Goal: Task Accomplishment & Management: Manage account settings

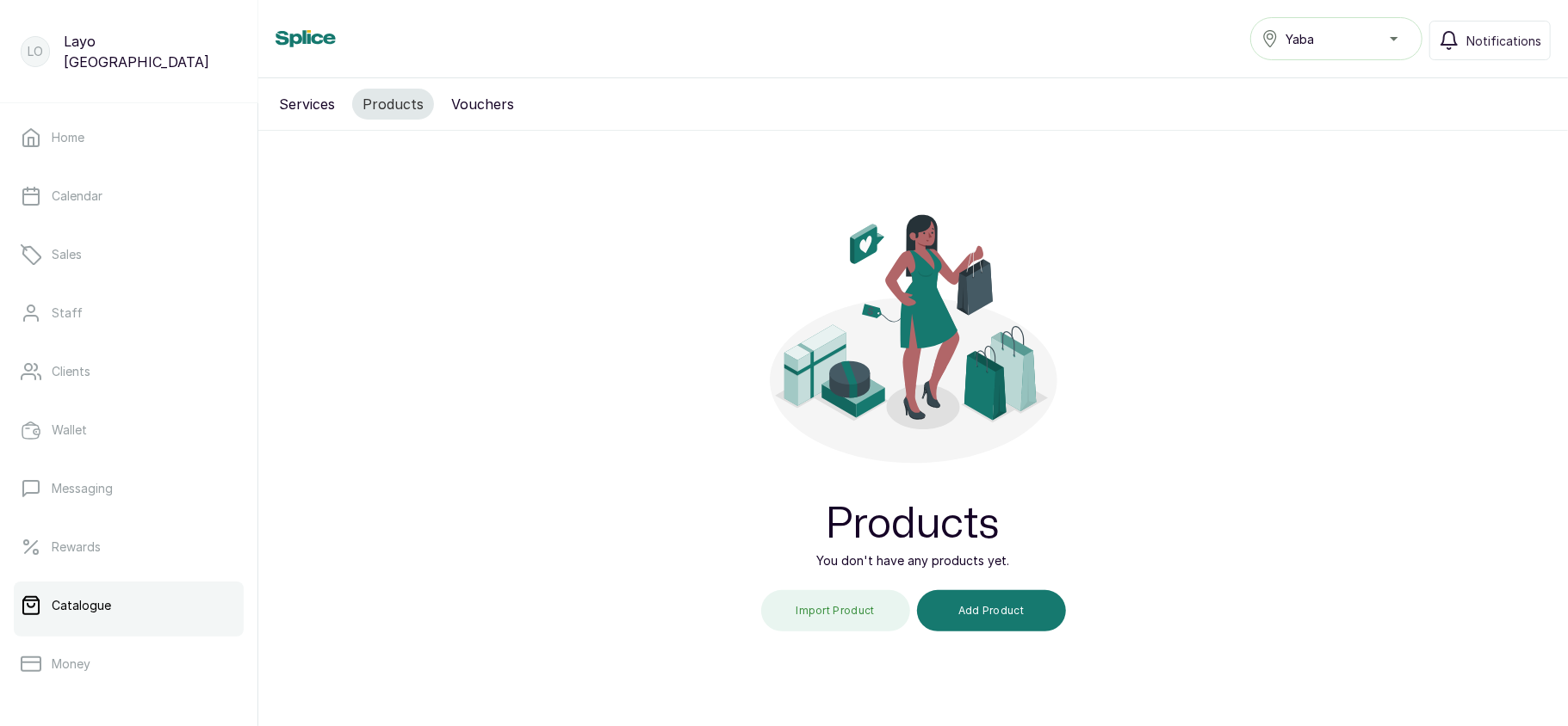
scroll to position [249, 0]
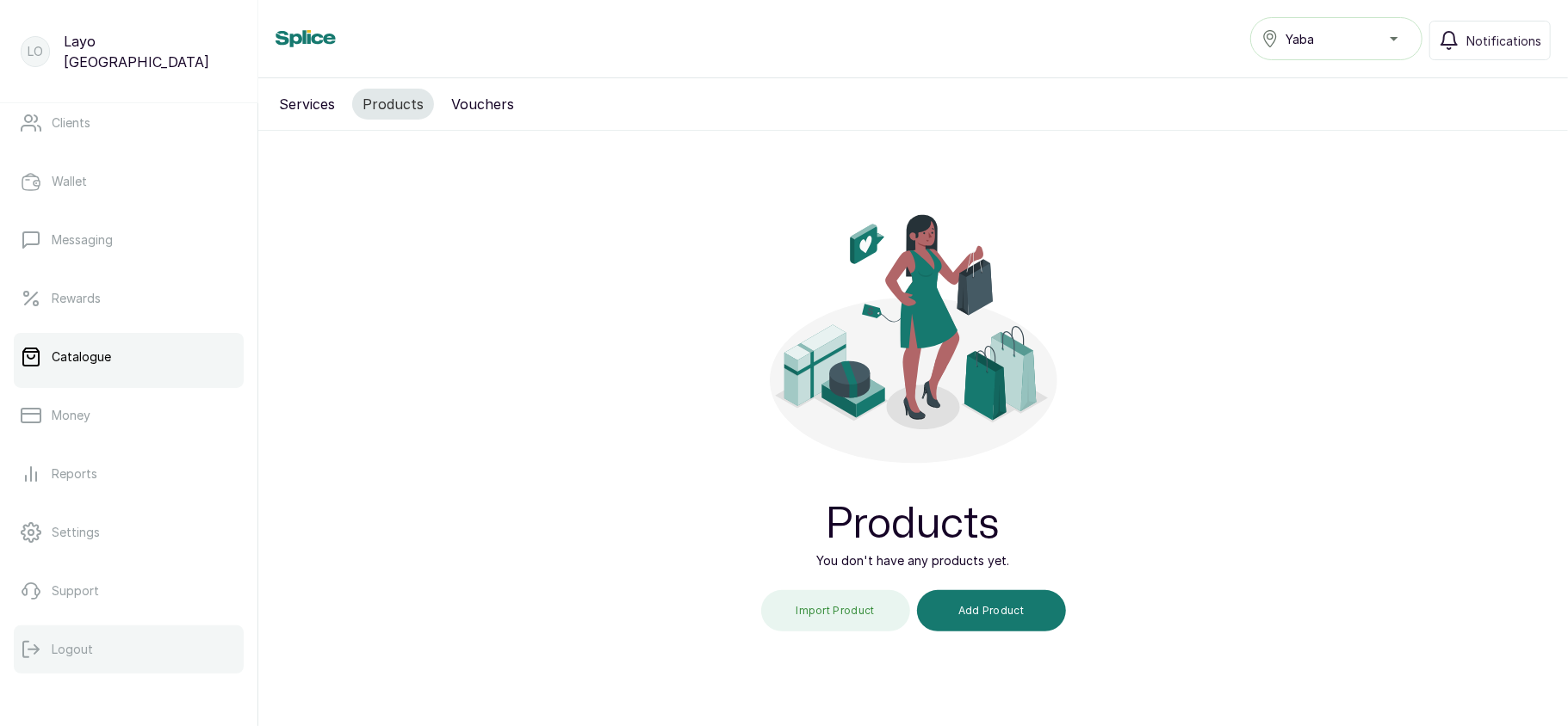
click at [59, 668] on button "Logout" at bounding box center [128, 649] width 230 height 48
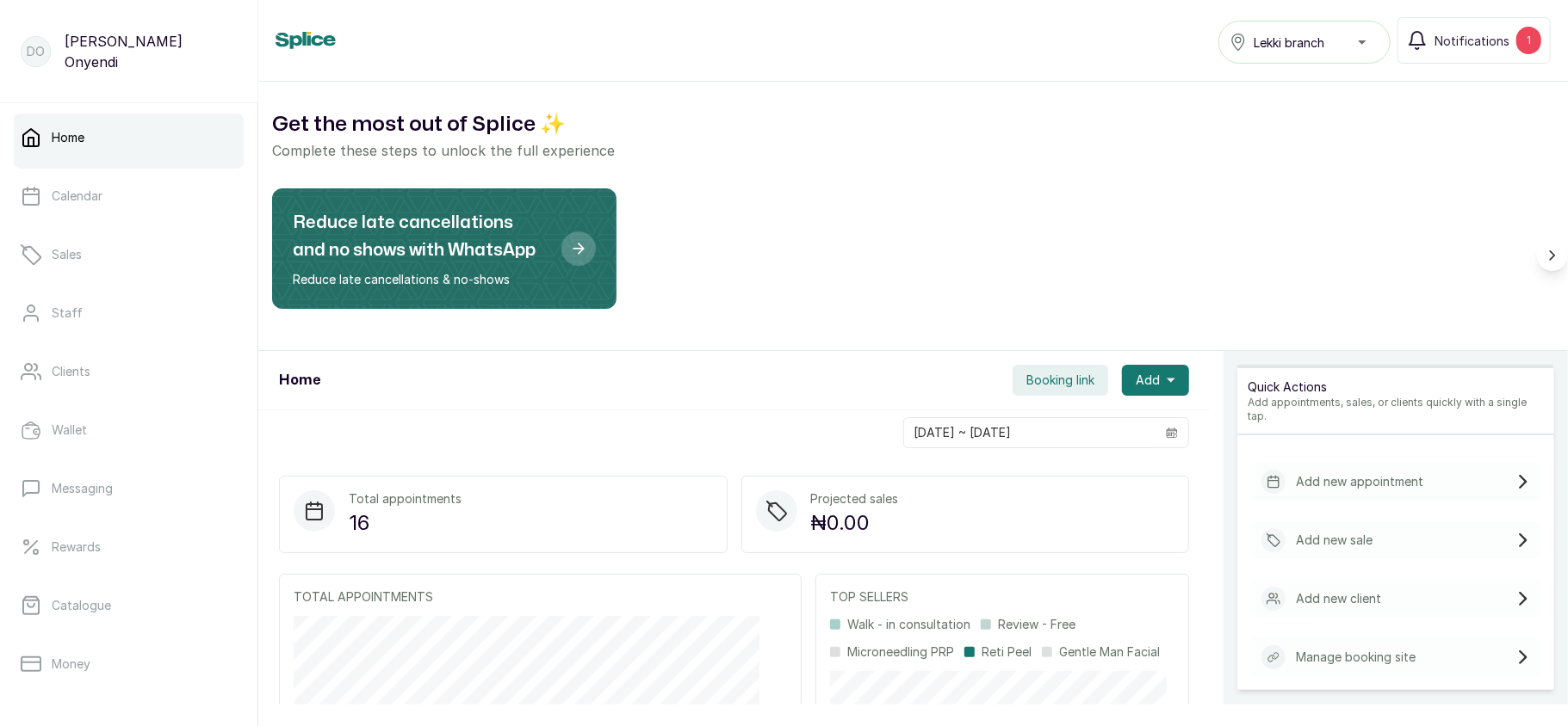
click at [1369, 41] on div "Lekki branch" at bounding box center [1304, 42] width 150 height 21
click at [1452, 34] on span "Notifications" at bounding box center [1471, 41] width 75 height 18
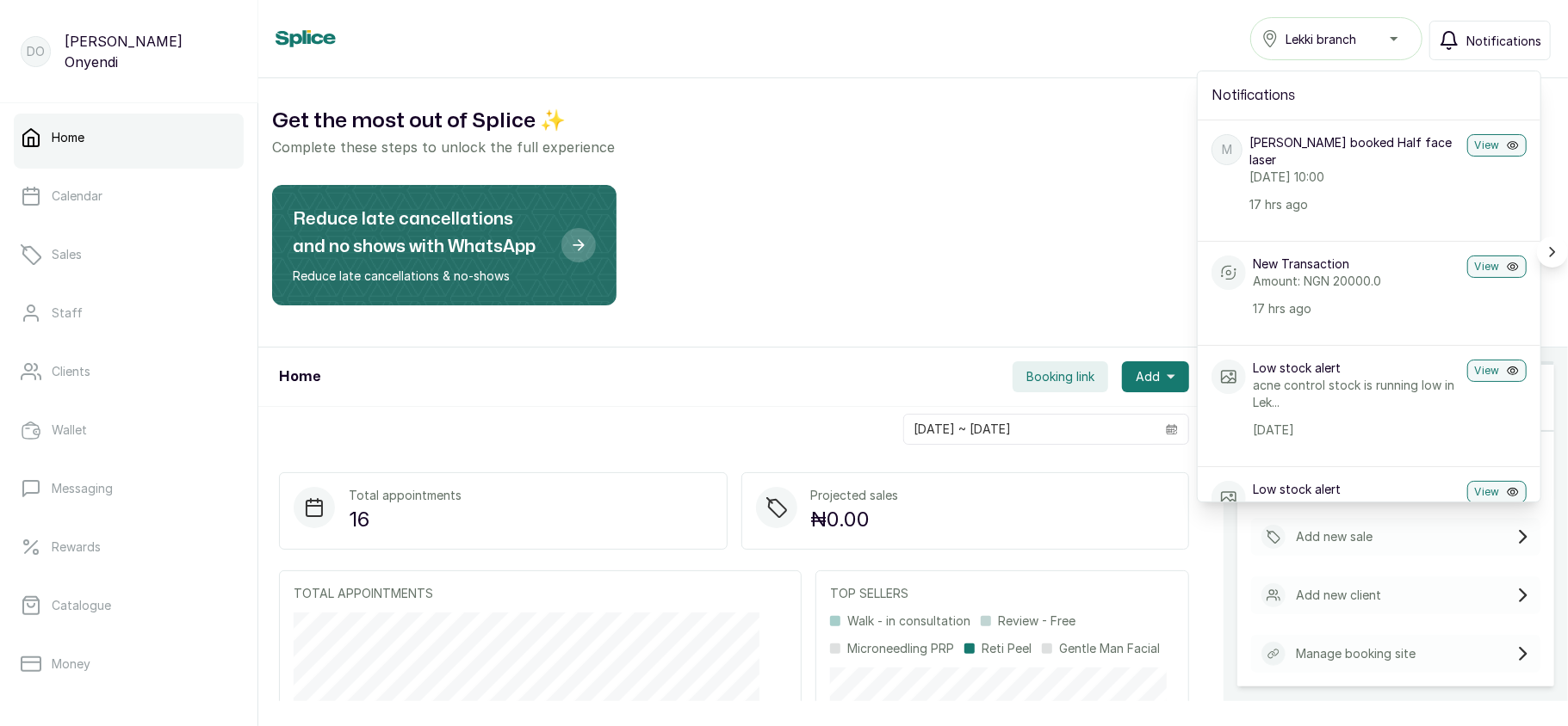
click at [1452, 34] on icon "button" at bounding box center [1449, 40] width 21 height 21
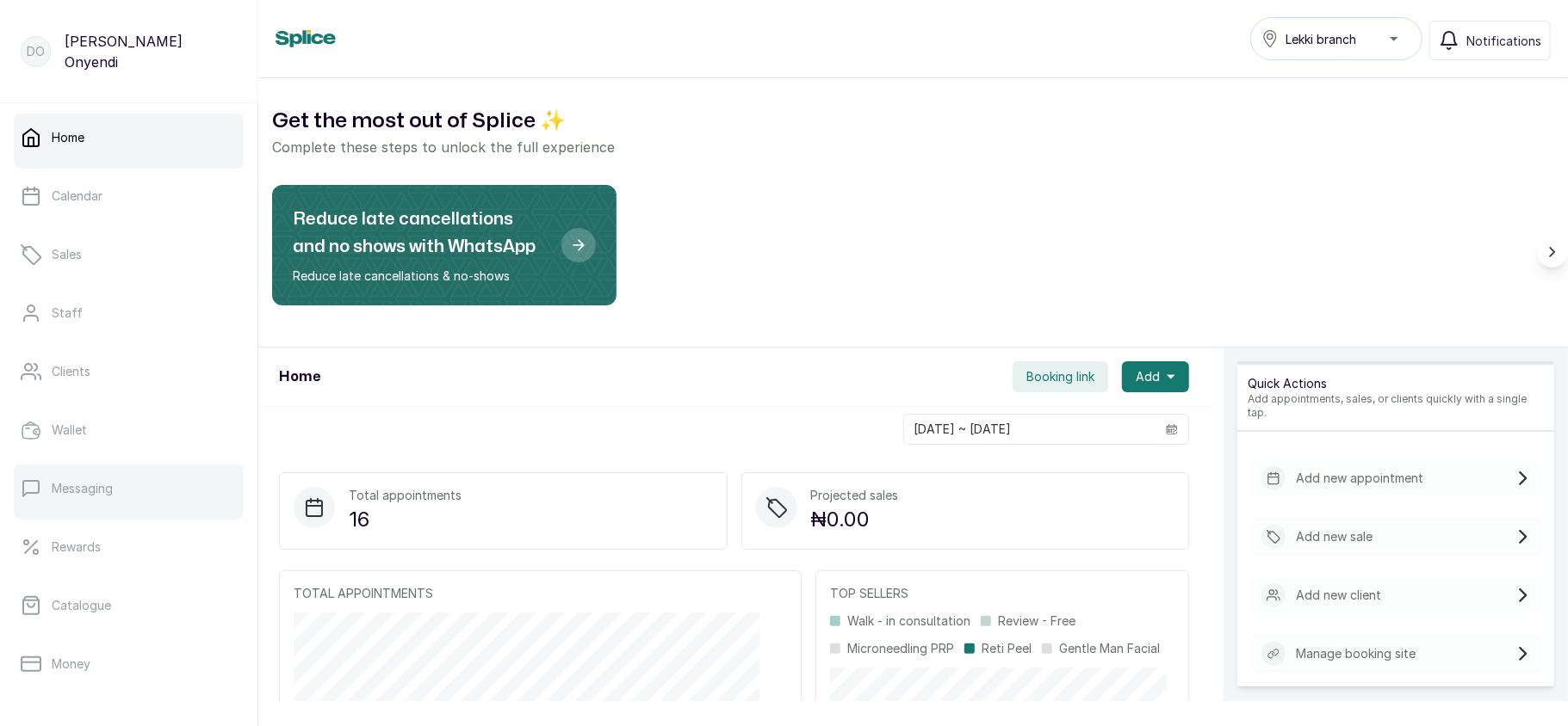
scroll to position [249, 0]
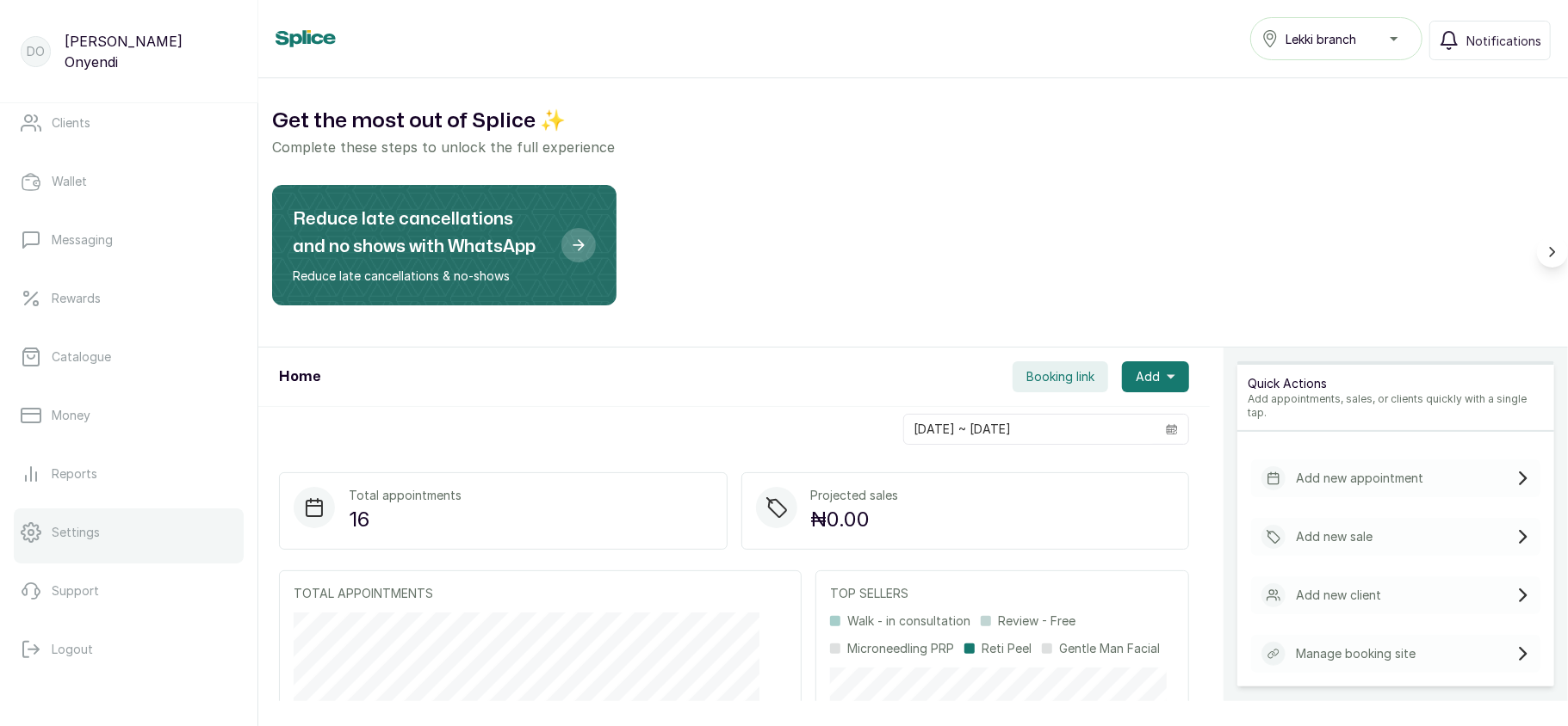
click at [118, 526] on link "Settings" at bounding box center [128, 532] width 230 height 48
